Goal: Task Accomplishment & Management: Manage account settings

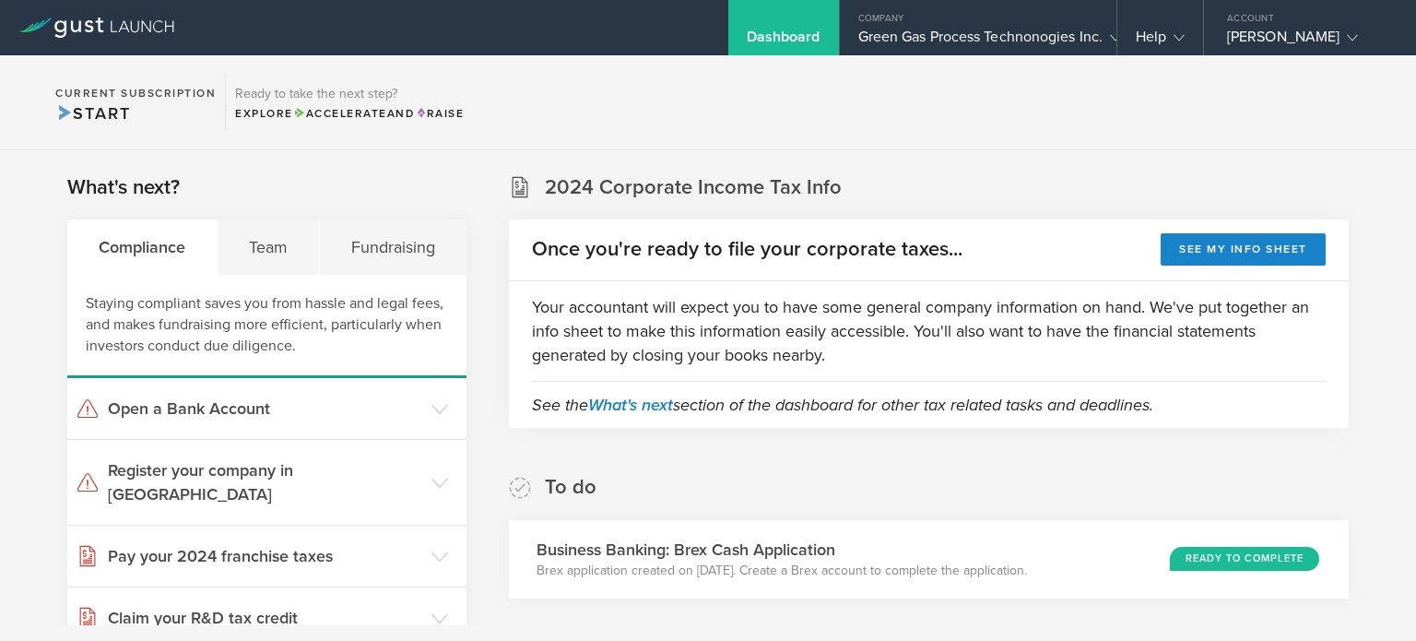
click at [881, 480] on div "To do Business Banking: Brex Cash Application Brex application created on [DATE…" at bounding box center [929, 536] width 840 height 124
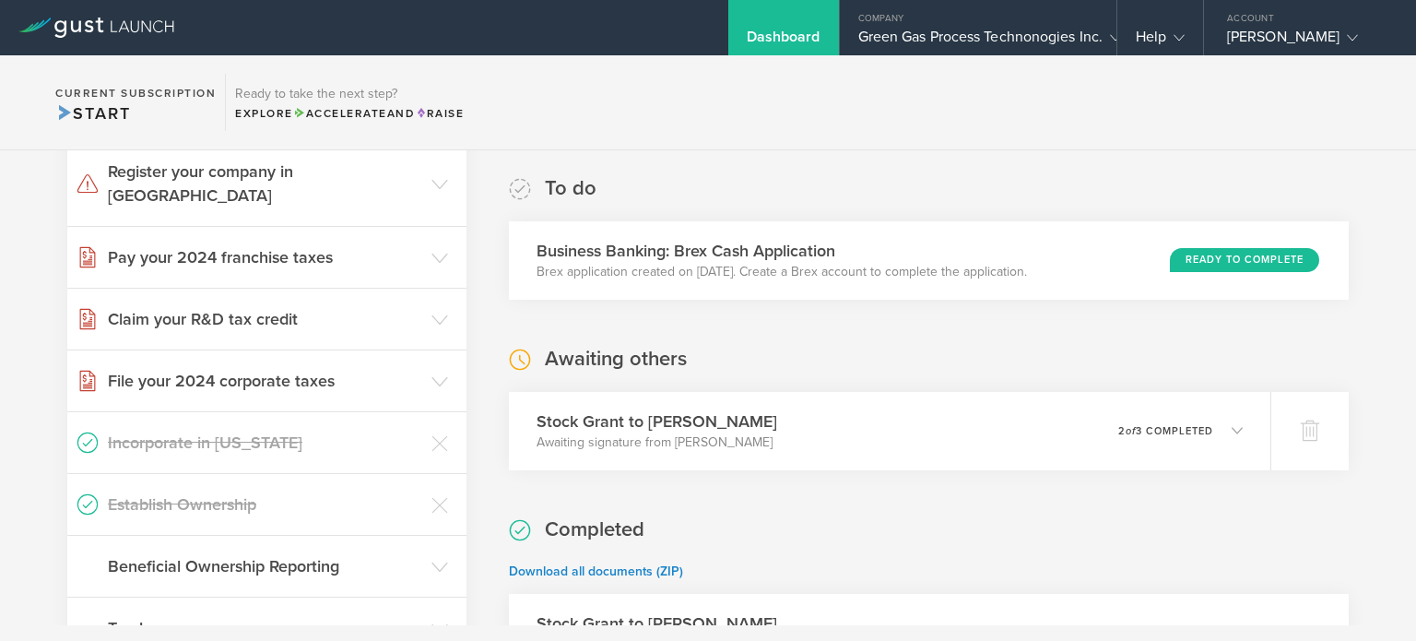
scroll to position [332, 0]
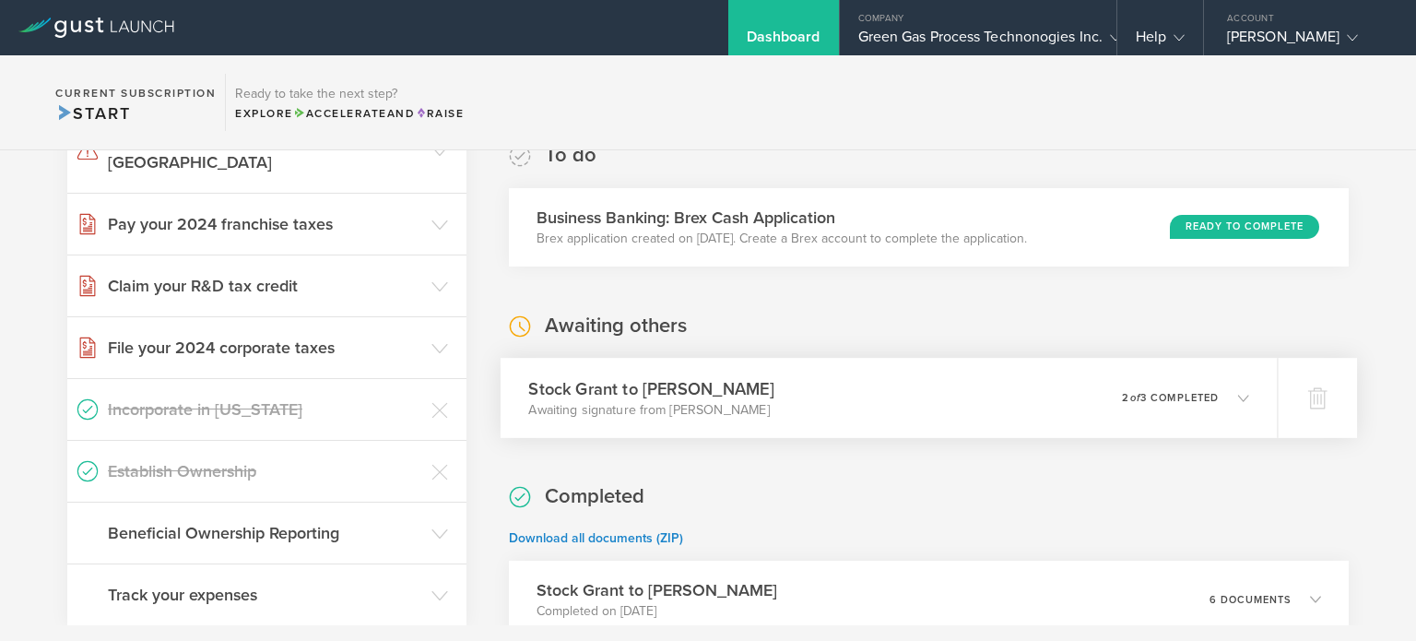
click at [852, 407] on div "Stock Grant to [PERSON_NAME] Awaiting signature from [PERSON_NAME] 0 undelivera…" at bounding box center [888, 398] width 777 height 80
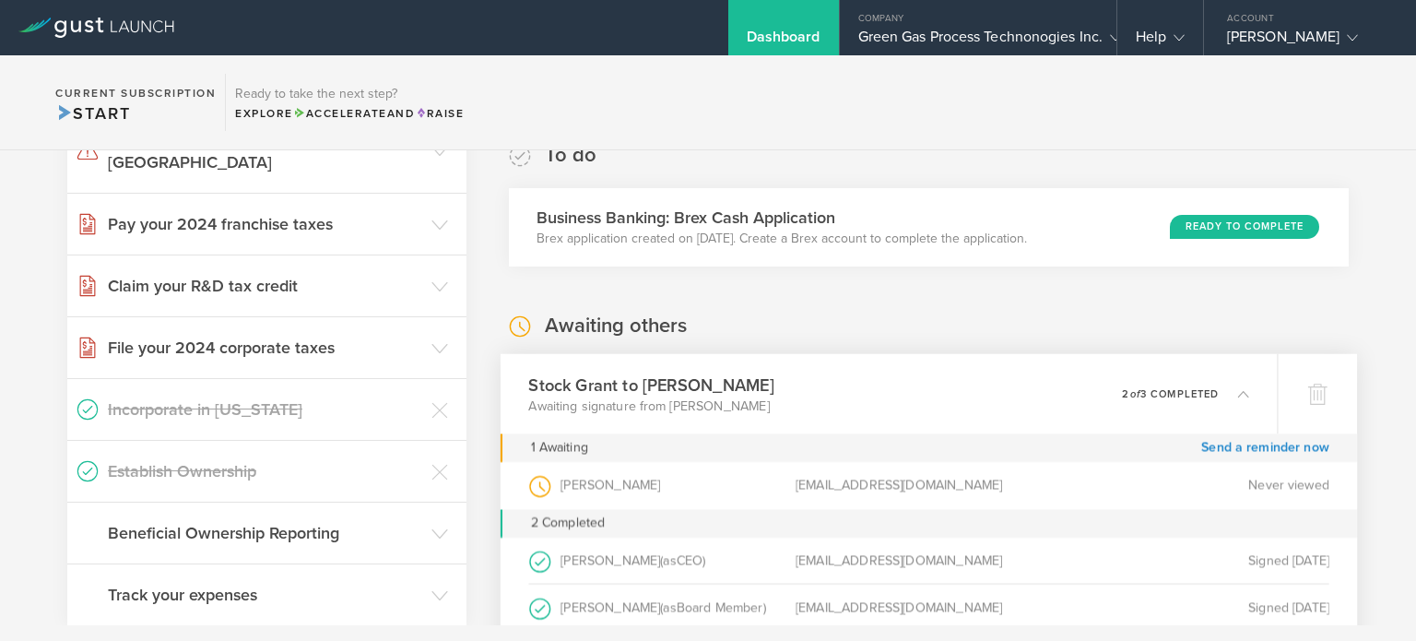
click at [852, 407] on div "Stock Grant to [PERSON_NAME] Awaiting signature from [PERSON_NAME] 0 undelivera…" at bounding box center [888, 393] width 777 height 80
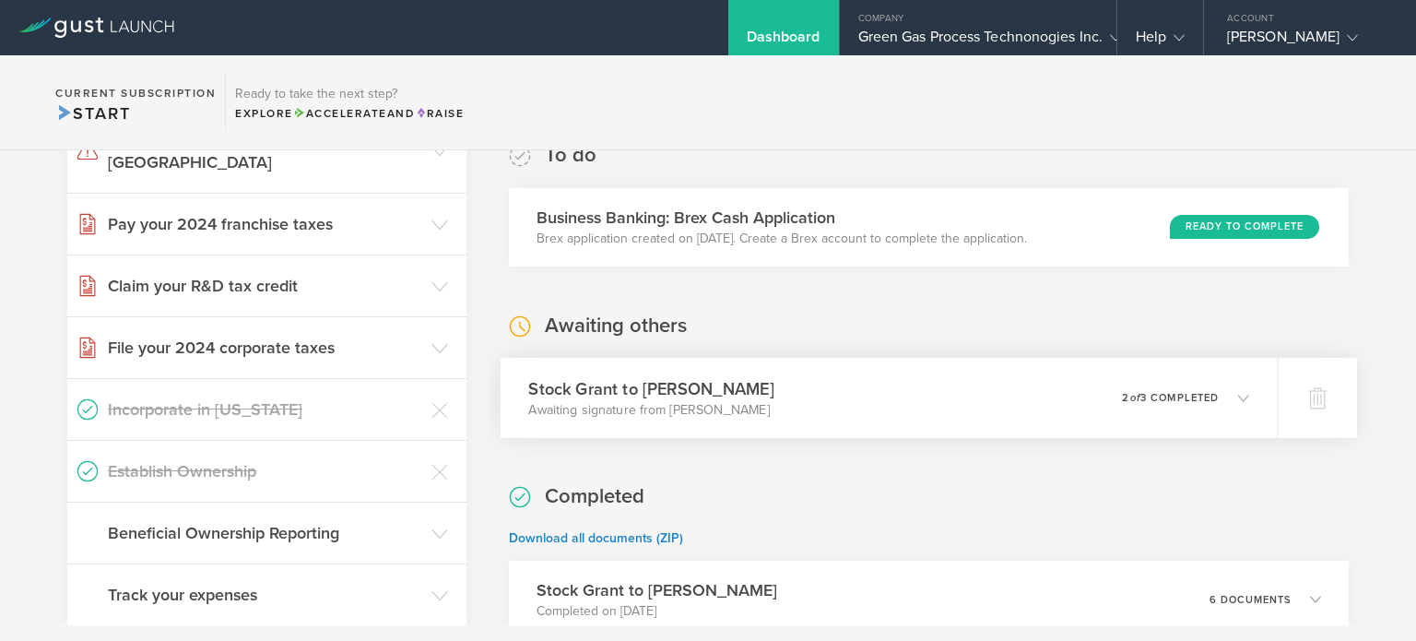
click at [852, 407] on div "Stock Grant to [PERSON_NAME] Awaiting signature from [PERSON_NAME] 0 undelivera…" at bounding box center [888, 398] width 777 height 80
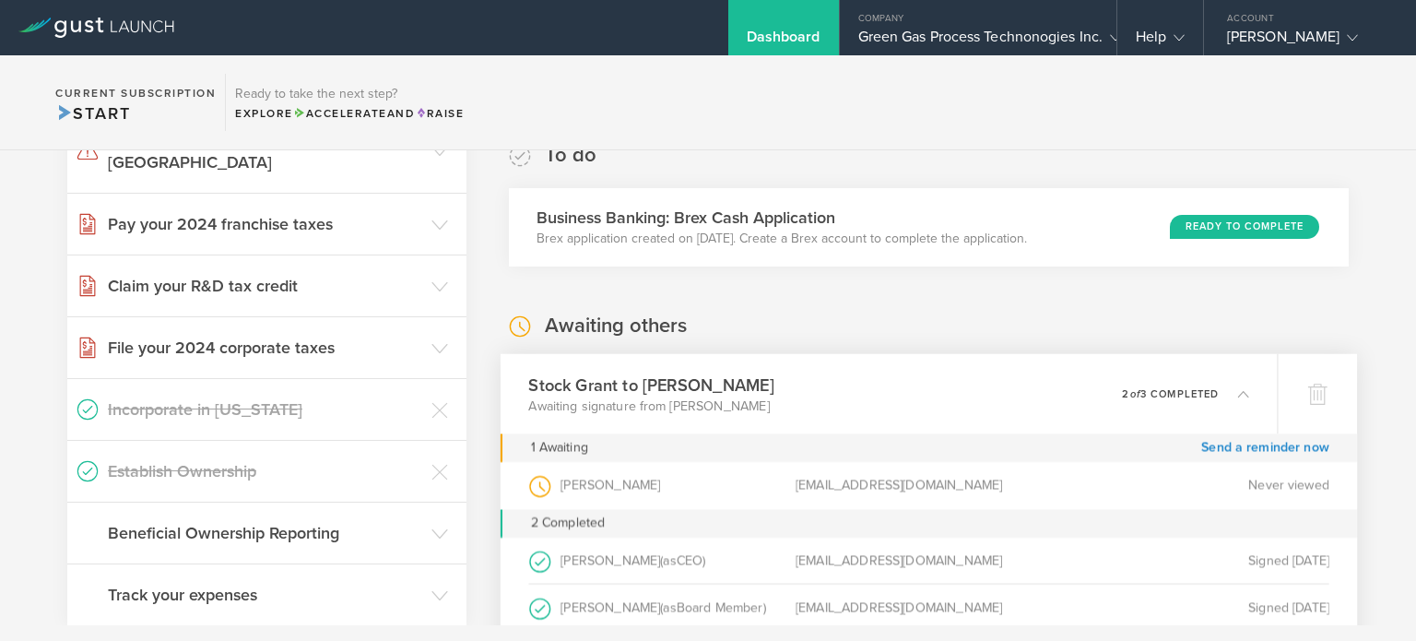
click at [852, 407] on div "Stock Grant to [PERSON_NAME] Awaiting signature from [PERSON_NAME] 0 undelivera…" at bounding box center [888, 393] width 777 height 80
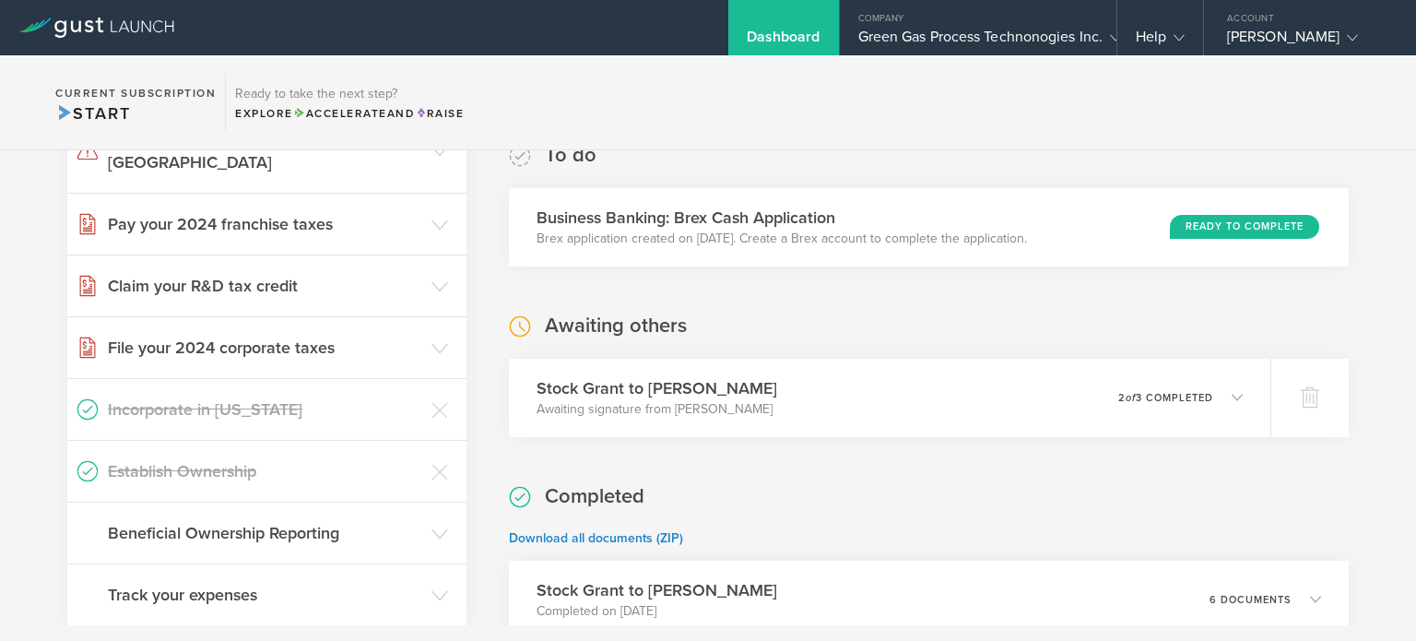
click at [812, 324] on div "Awaiting others Stock [PERSON_NAME] to [PERSON_NAME] Awaiting signature from [P…" at bounding box center [929, 374] width 840 height 124
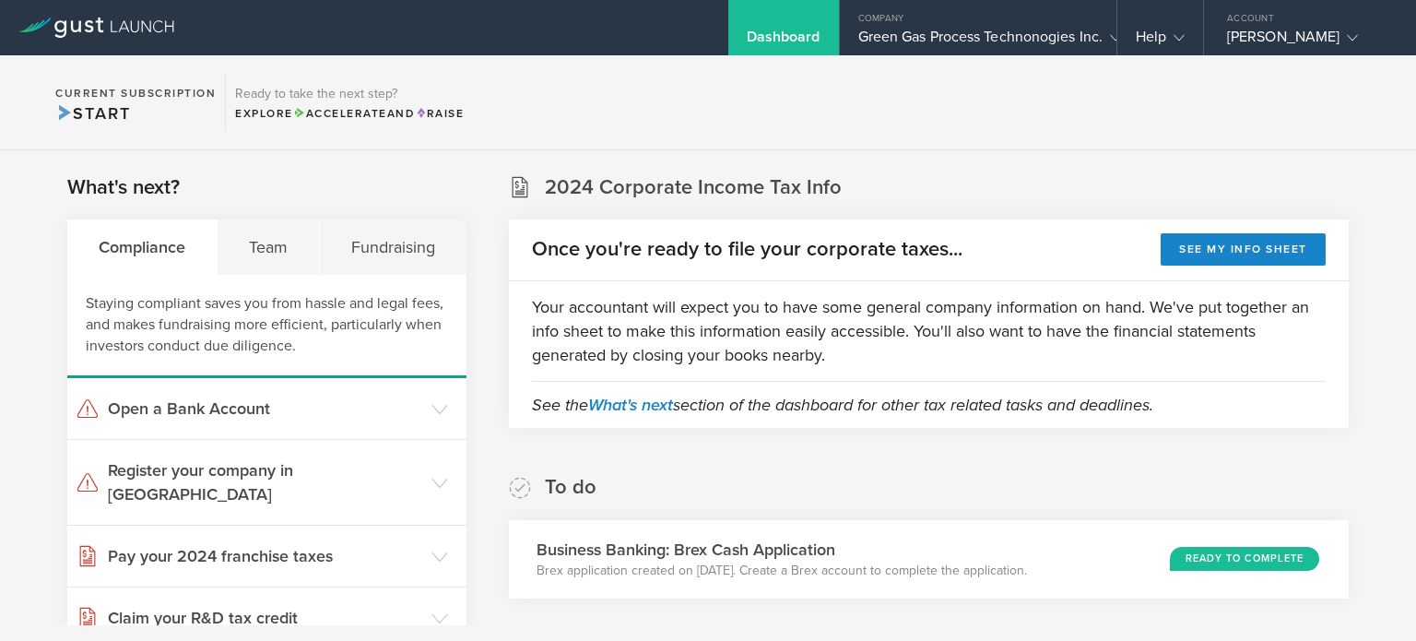
scroll to position [0, 0]
click at [278, 264] on div "Team" at bounding box center [269, 246] width 102 height 55
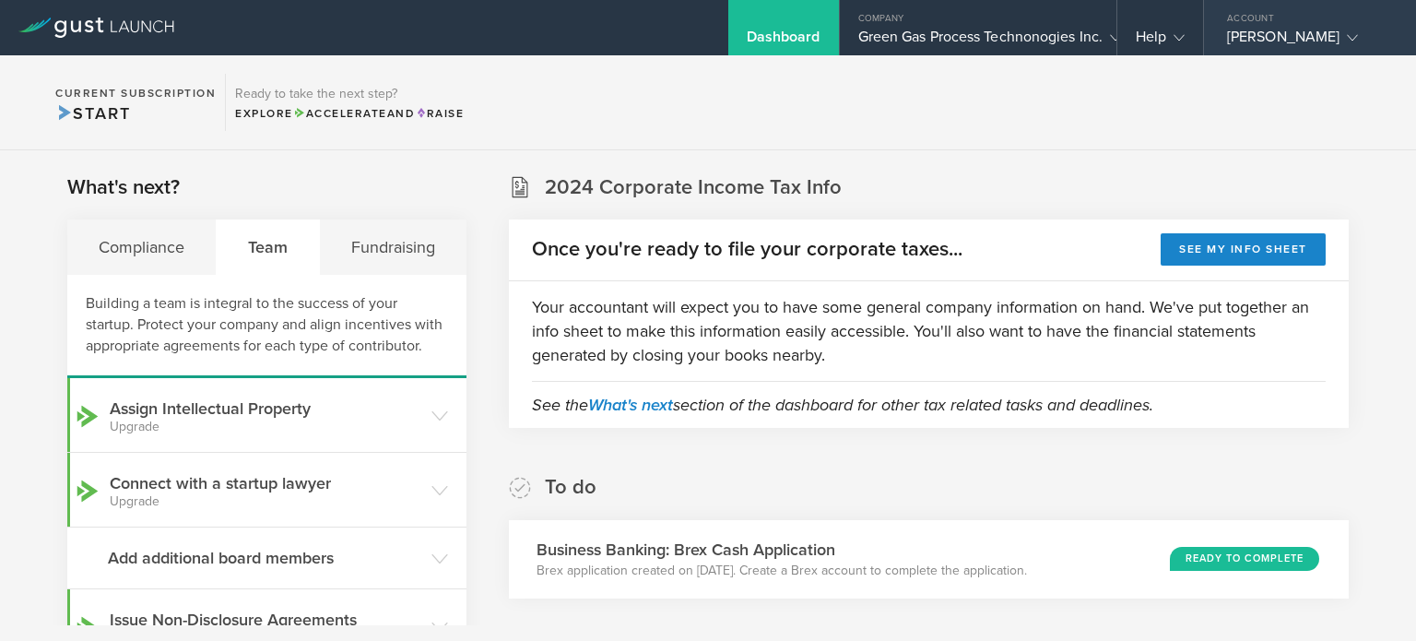
click at [1242, 43] on div "[PERSON_NAME]" at bounding box center [1305, 42] width 157 height 28
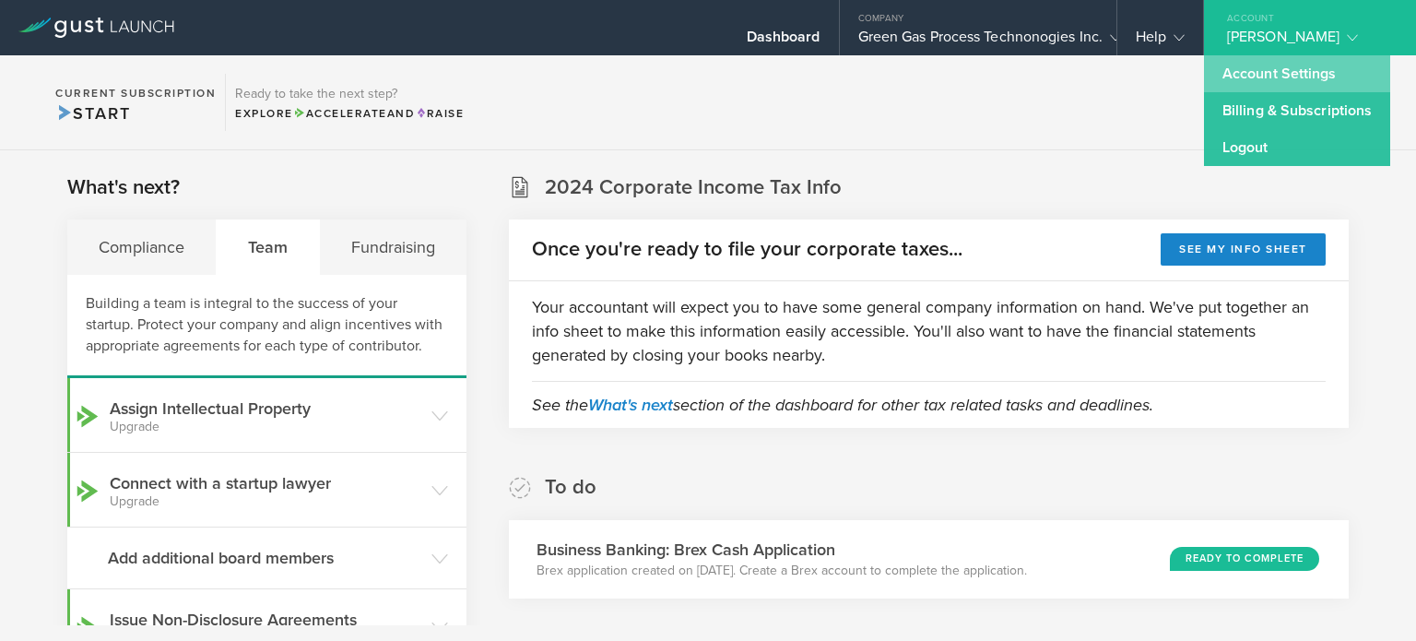
click at [1224, 78] on link "Account Settings" at bounding box center [1297, 73] width 186 height 37
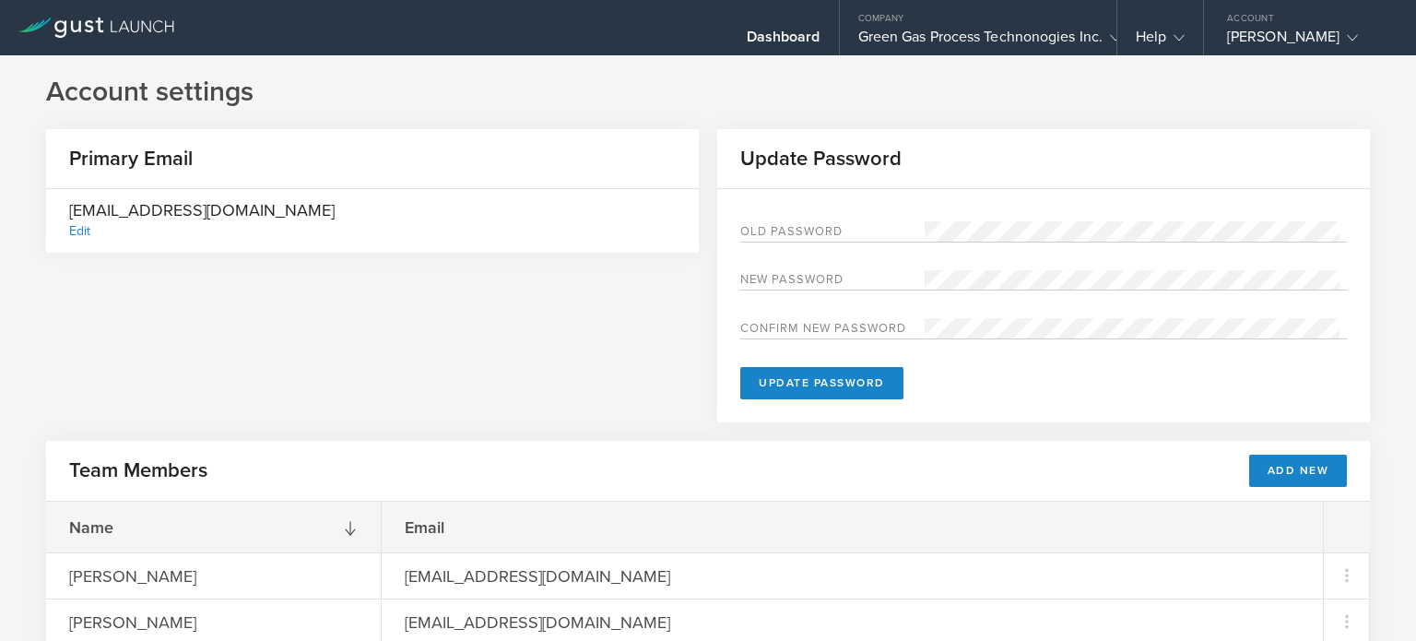
click at [590, 366] on div "Primary Email [EMAIL_ADDRESS][DOMAIN_NAME] Edit Update Password Old Password Ne…" at bounding box center [708, 285] width 1324 height 312
